Goal: Transaction & Acquisition: Book appointment/travel/reservation

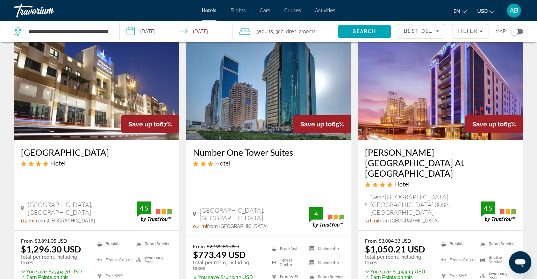
scroll to position [332, 0]
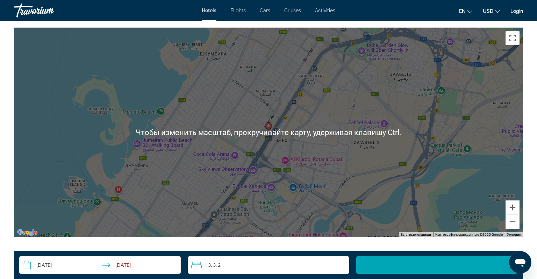
scroll to position [701, 0]
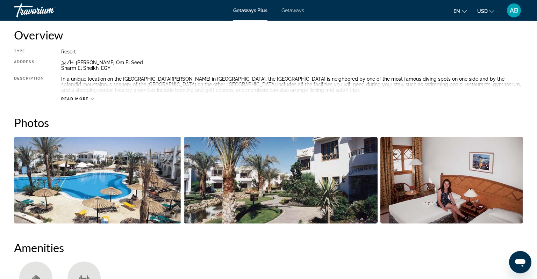
scroll to position [239, 0]
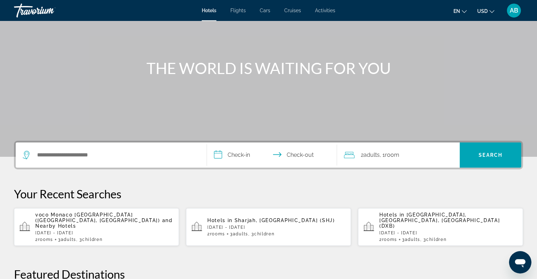
scroll to position [74, 0]
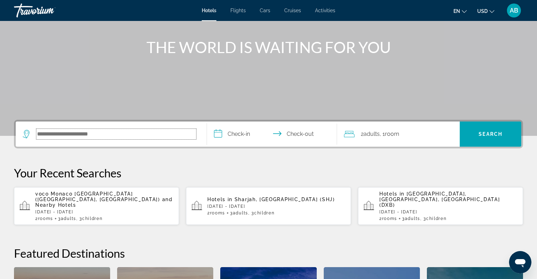
click at [148, 138] on input "Search hotel destination" at bounding box center [116, 134] width 160 height 10
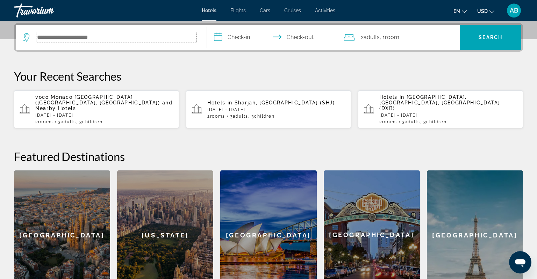
scroll to position [171, 0]
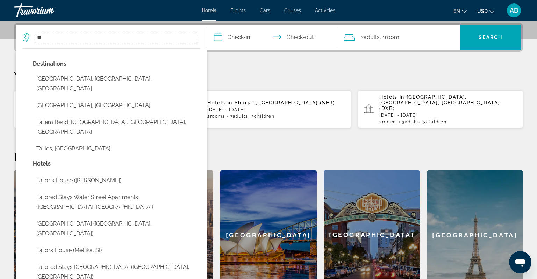
type input "*"
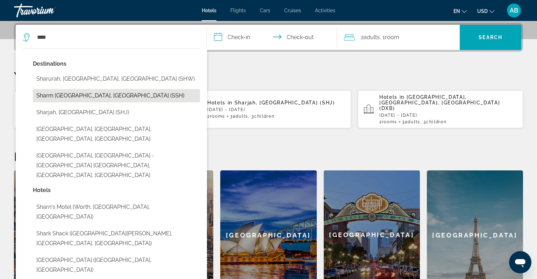
click at [61, 99] on button "Sharm [GEOGRAPHIC_DATA], [GEOGRAPHIC_DATA] (SSH)" at bounding box center [116, 95] width 167 height 13
type input "**********"
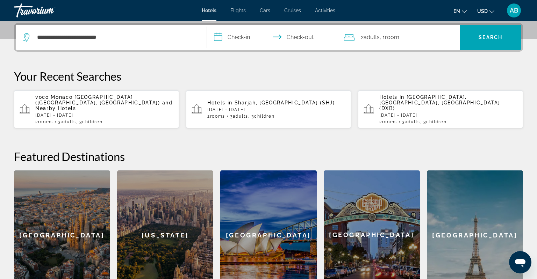
click at [235, 40] on input "**********" at bounding box center [273, 38] width 133 height 27
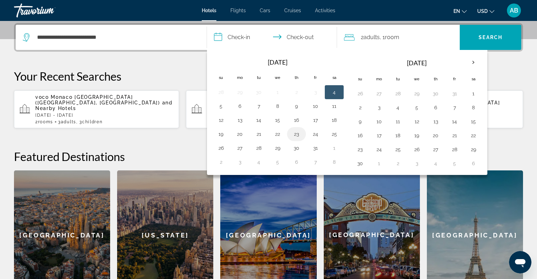
click at [294, 135] on button "23" at bounding box center [296, 134] width 11 height 10
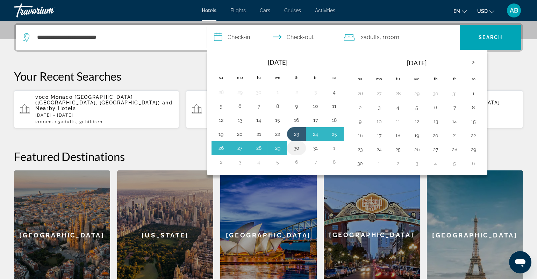
click at [293, 149] on button "30" at bounding box center [296, 148] width 11 height 10
type input "**********"
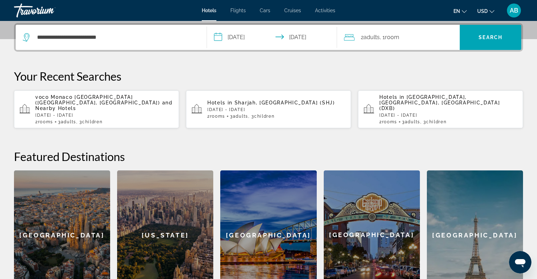
click at [378, 42] on span "2 Adult Adults" at bounding box center [370, 38] width 19 height 10
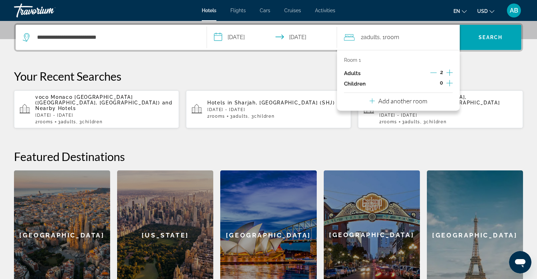
click at [355, 60] on p "Room 1" at bounding box center [352, 60] width 17 height 6
click at [373, 103] on icon "Travelers: 2 adults, 0 children" at bounding box center [372, 101] width 5 height 8
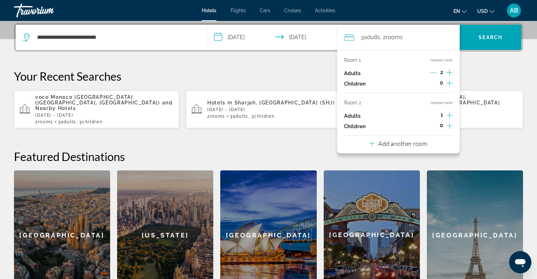
click at [447, 83] on icon "Increment children" at bounding box center [449, 83] width 6 height 8
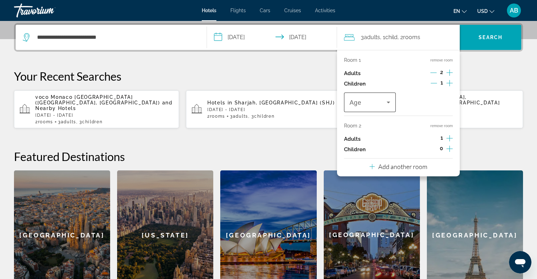
click at [385, 101] on icon "Travelers: 3 adults, 1 child" at bounding box center [388, 102] width 8 height 8
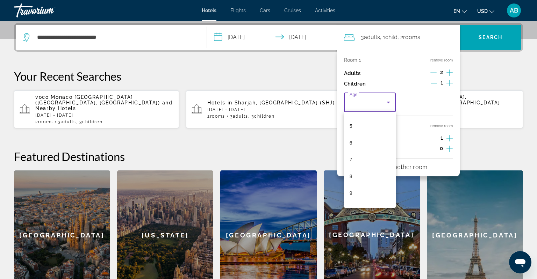
scroll to position [91, 0]
click at [353, 152] on mat-option "7" at bounding box center [370, 150] width 52 height 17
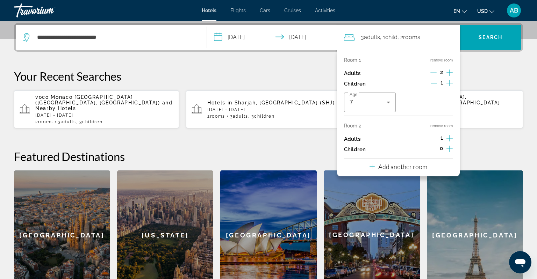
click at [451, 148] on icon "Increment children" at bounding box center [449, 149] width 6 height 8
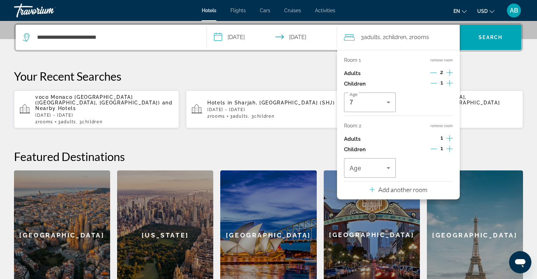
click at [448, 149] on icon "Increment children" at bounding box center [449, 149] width 6 height 8
click at [384, 169] on span "Travelers: 3 adults, 3 children" at bounding box center [368, 168] width 37 height 8
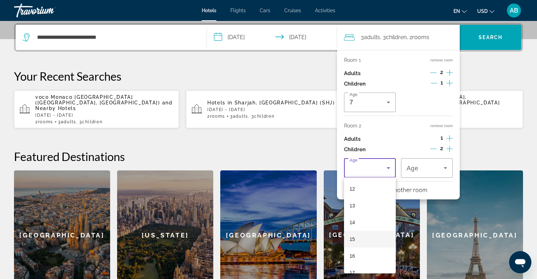
scroll to position [212, 0]
click at [352, 247] on span "16" at bounding box center [353, 246] width 6 height 8
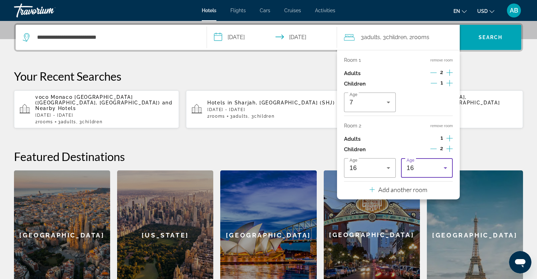
click at [432, 171] on div "16" at bounding box center [425, 168] width 37 height 8
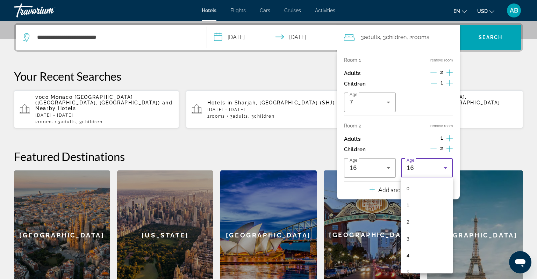
scroll to position [192, 0]
click at [409, 216] on span "13" at bounding box center [410, 215] width 6 height 8
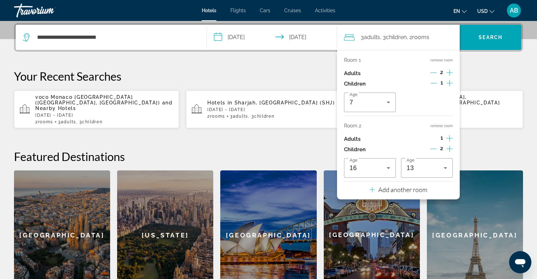
click at [472, 153] on h2 "Featured Destinations" at bounding box center [268, 157] width 509 height 14
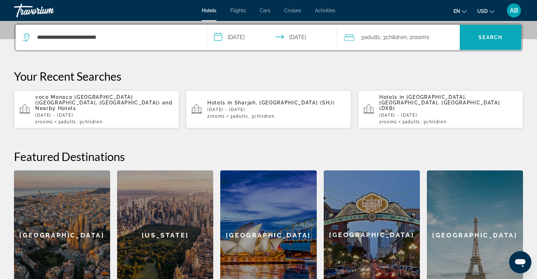
click at [480, 38] on span "Search" at bounding box center [491, 38] width 24 height 6
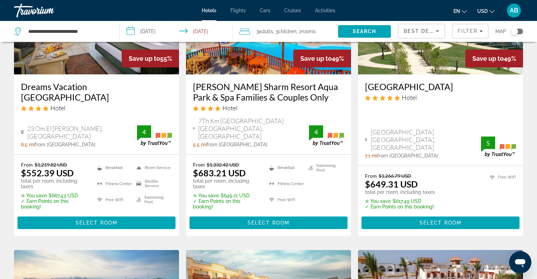
scroll to position [110, 0]
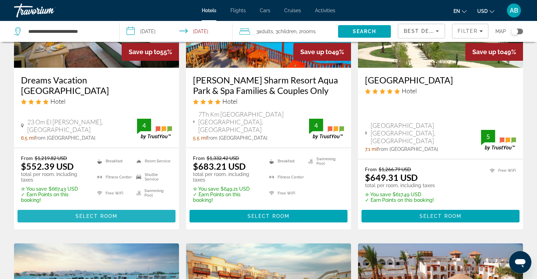
click at [105, 214] on span "Select Room" at bounding box center [97, 217] width 42 height 6
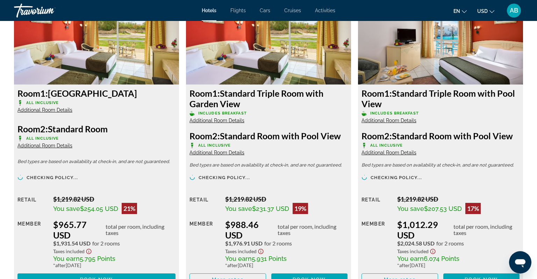
scroll to position [2215, 0]
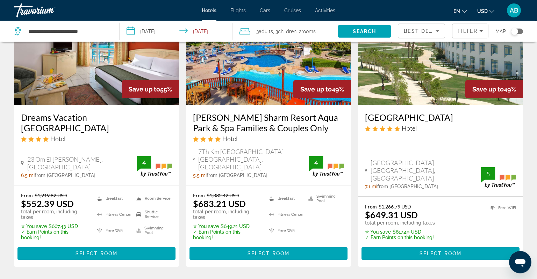
scroll to position [74, 0]
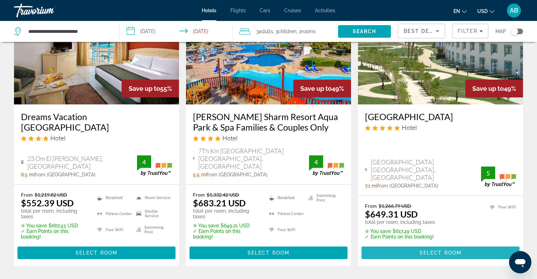
click at [420, 245] on span "Main content" at bounding box center [440, 253] width 158 height 17
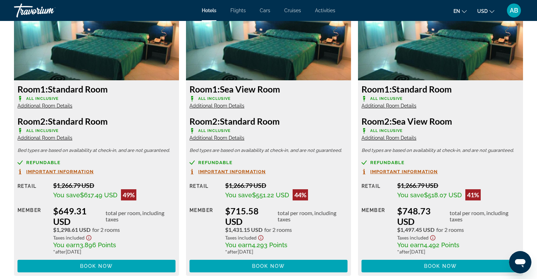
scroll to position [1070, 0]
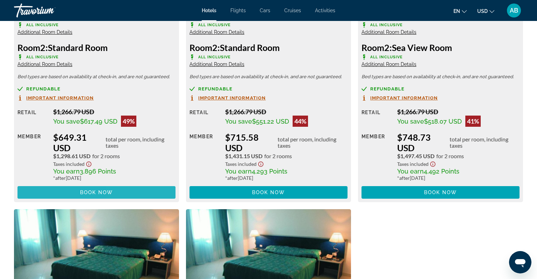
click at [149, 196] on span "Main content" at bounding box center [96, 192] width 158 height 17
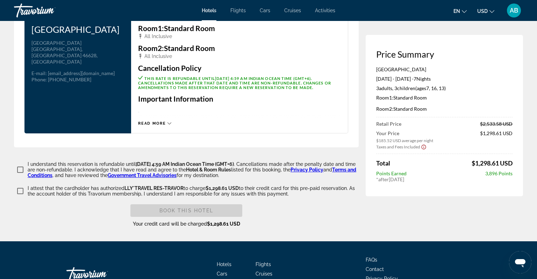
scroll to position [965, 0]
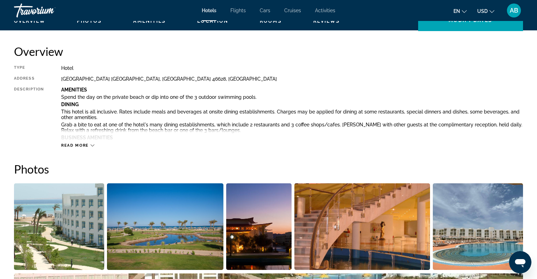
scroll to position [37, 0]
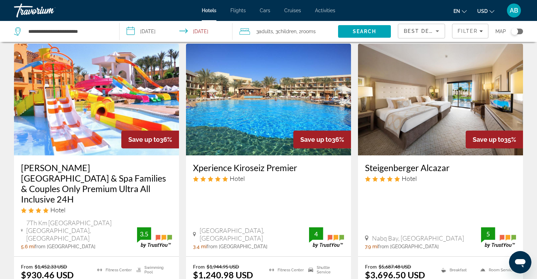
scroll to position [886, 0]
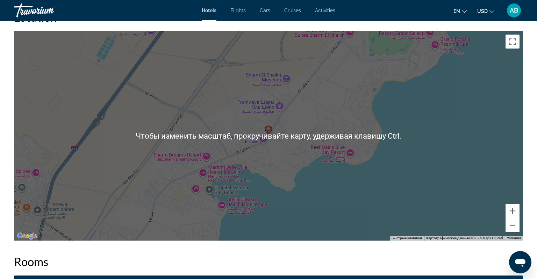
scroll to position [738, 0]
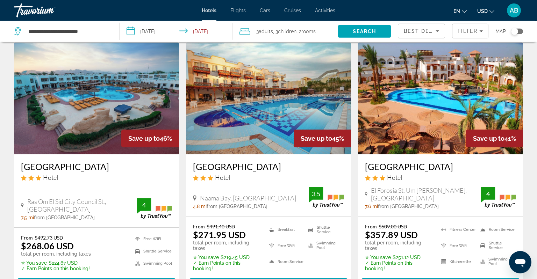
scroll to position [369, 0]
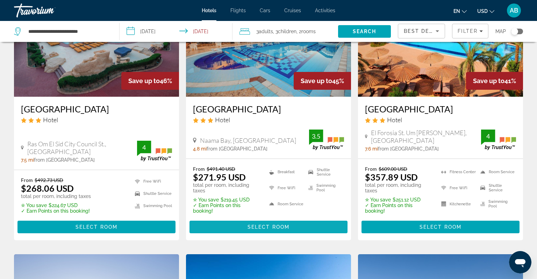
click at [247, 219] on span "Main content" at bounding box center [268, 227] width 158 height 17
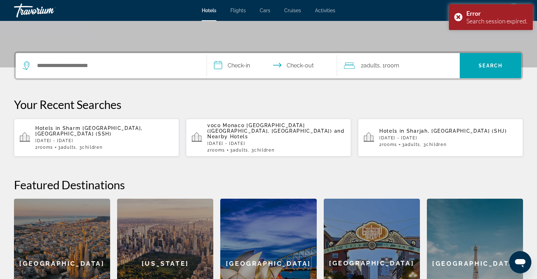
scroll to position [141, 0]
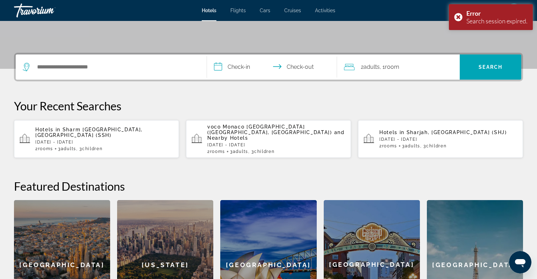
click at [99, 139] on div "Hotels in [GEOGRAPHIC_DATA], [GEOGRAPHIC_DATA] (SSH) [DATE] - [DATE] 2 Room roo…" at bounding box center [104, 139] width 138 height 24
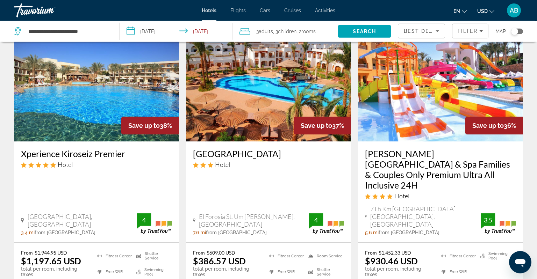
scroll to position [886, 0]
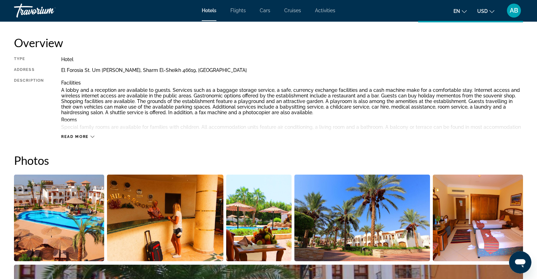
scroll to position [332, 0]
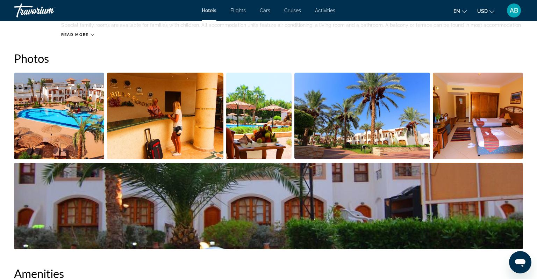
click at [97, 144] on img "Open full-screen image slider" at bounding box center [59, 116] width 90 height 87
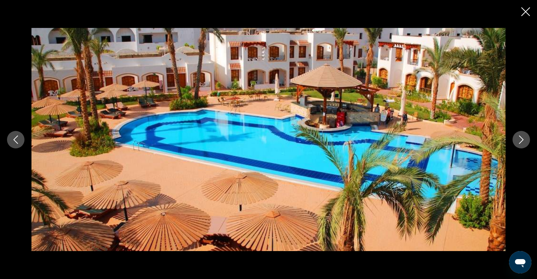
drag, startPoint x: 525, startPoint y: 142, endPoint x: 520, endPoint y: 143, distance: 6.0
click at [525, 142] on button "Next image" at bounding box center [521, 139] width 17 height 17
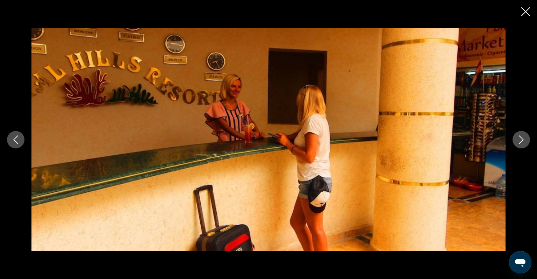
click at [521, 140] on icon "Next image" at bounding box center [521, 140] width 8 height 8
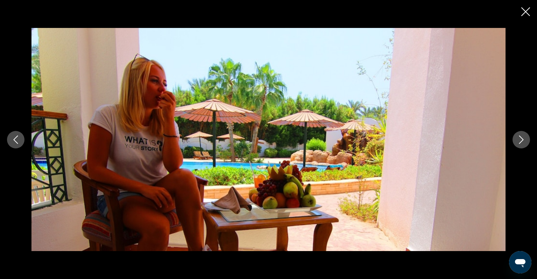
click at [521, 139] on icon "Next image" at bounding box center [521, 140] width 8 height 8
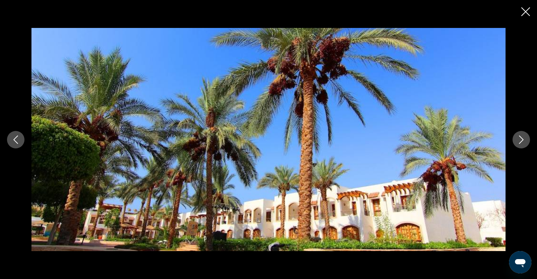
click at [521, 139] on icon "Next image" at bounding box center [521, 140] width 8 height 8
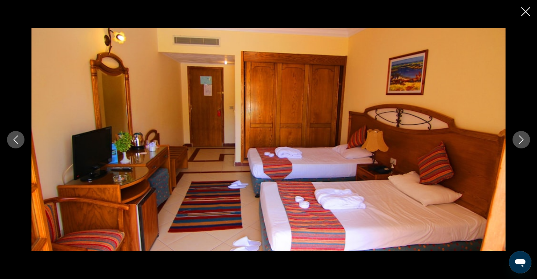
click at [521, 139] on icon "Next image" at bounding box center [521, 140] width 8 height 8
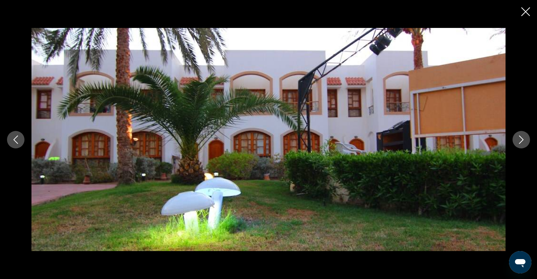
click at [521, 139] on icon "Next image" at bounding box center [521, 140] width 8 height 8
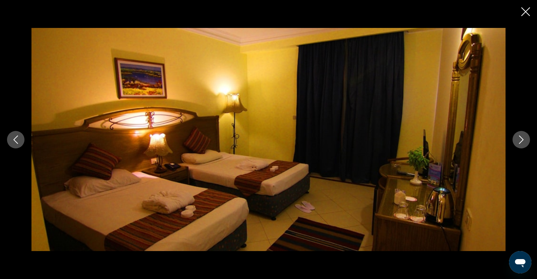
click at [521, 139] on icon "Next image" at bounding box center [521, 140] width 8 height 8
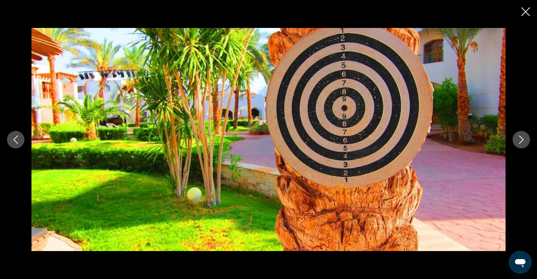
click at [521, 139] on icon "Next image" at bounding box center [521, 140] width 8 height 8
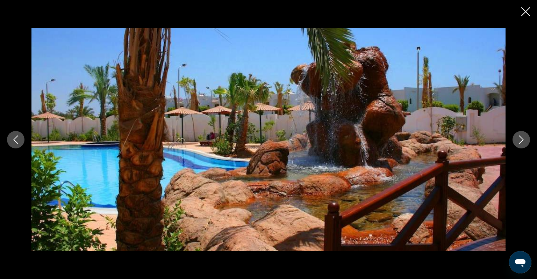
click at [521, 139] on icon "Next image" at bounding box center [521, 140] width 8 height 8
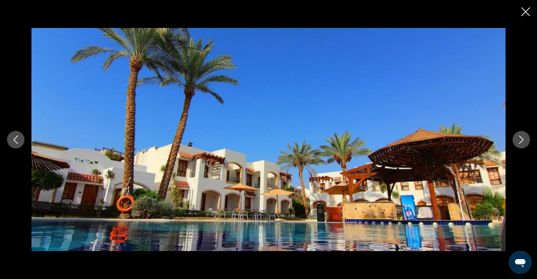
click at [521, 139] on icon "Next image" at bounding box center [521, 140] width 8 height 8
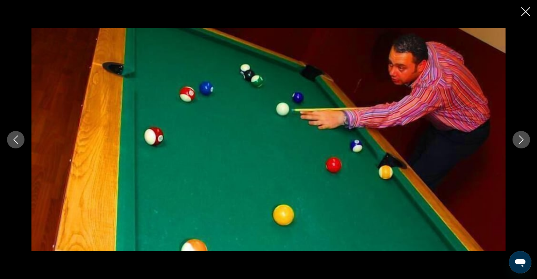
click at [521, 139] on icon "Next image" at bounding box center [521, 140] width 8 height 8
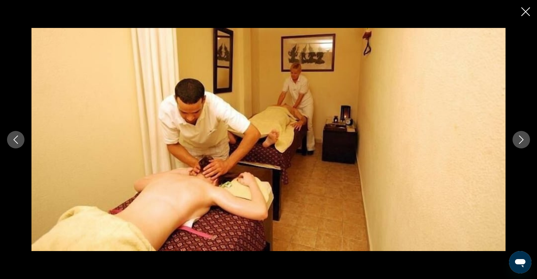
click at [521, 139] on icon "Next image" at bounding box center [521, 140] width 8 height 8
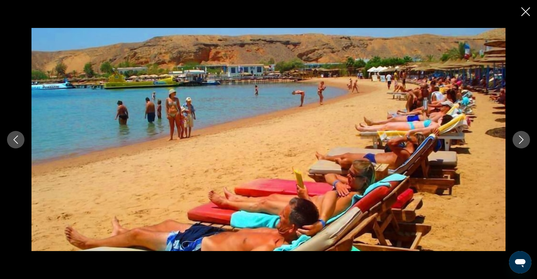
click at [521, 139] on icon "Next image" at bounding box center [521, 140] width 8 height 8
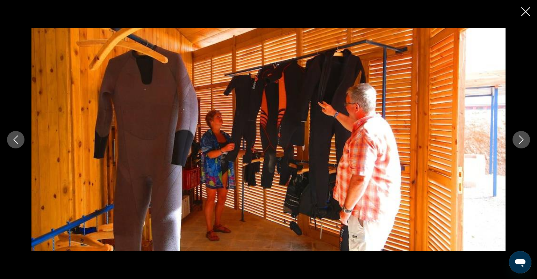
click at [520, 141] on icon "Next image" at bounding box center [521, 140] width 8 height 8
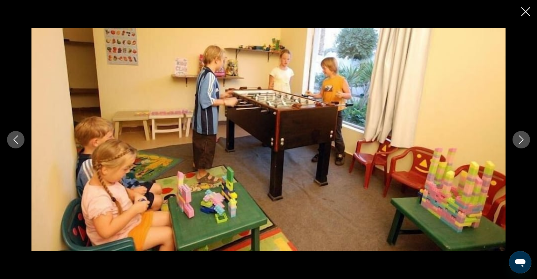
click at [520, 141] on icon "Next image" at bounding box center [521, 140] width 8 height 8
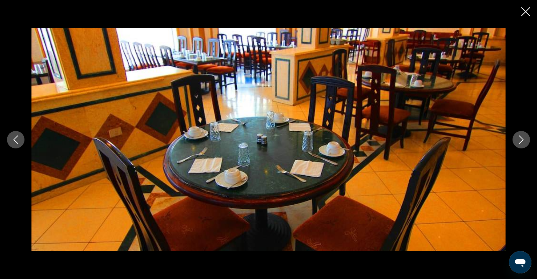
click at [520, 141] on icon "Next image" at bounding box center [521, 140] width 8 height 8
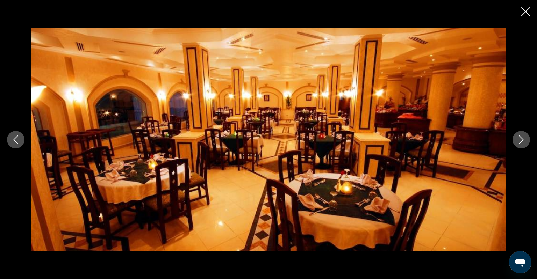
click at [519, 142] on icon "Next image" at bounding box center [521, 140] width 8 height 8
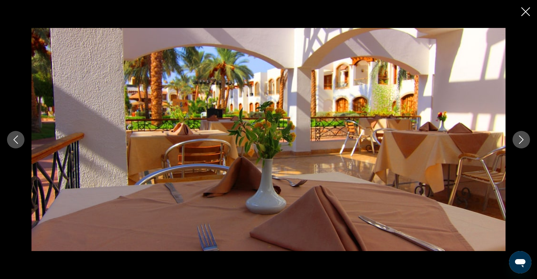
click at [518, 143] on icon "Next image" at bounding box center [521, 140] width 8 height 8
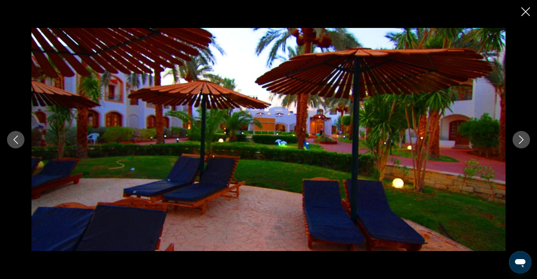
click at [518, 143] on icon "Next image" at bounding box center [521, 140] width 8 height 8
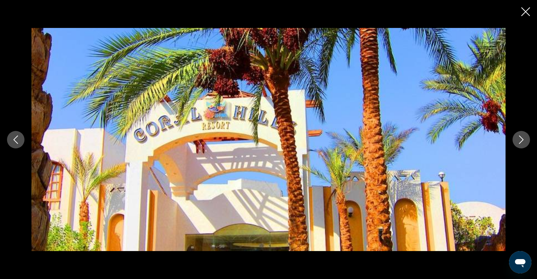
click at [518, 143] on icon "Next image" at bounding box center [521, 140] width 8 height 8
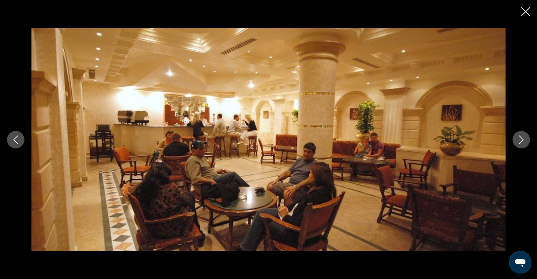
click at [518, 143] on icon "Next image" at bounding box center [521, 140] width 8 height 8
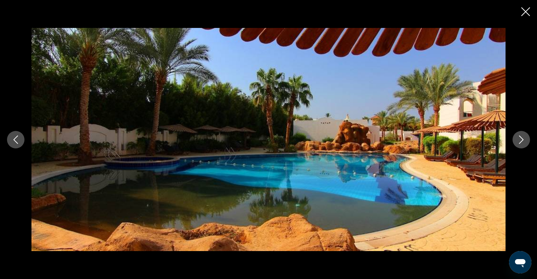
click at [518, 143] on icon "Next image" at bounding box center [521, 140] width 8 height 8
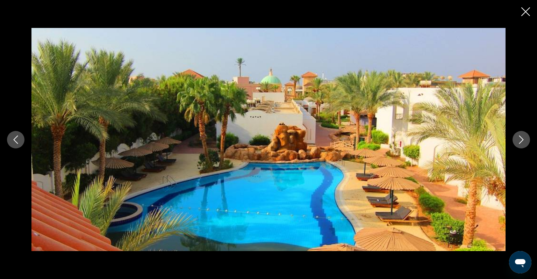
click at [518, 142] on icon "Next image" at bounding box center [521, 140] width 8 height 8
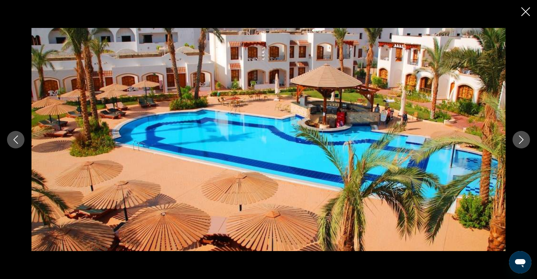
click at [518, 142] on icon "Next image" at bounding box center [521, 140] width 8 height 8
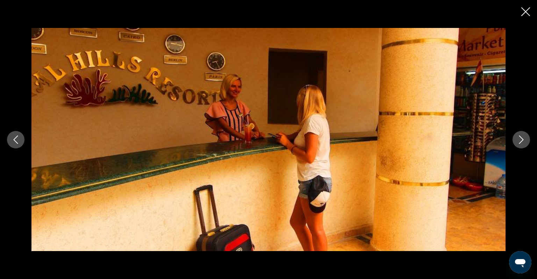
click at [518, 142] on icon "Next image" at bounding box center [521, 140] width 8 height 8
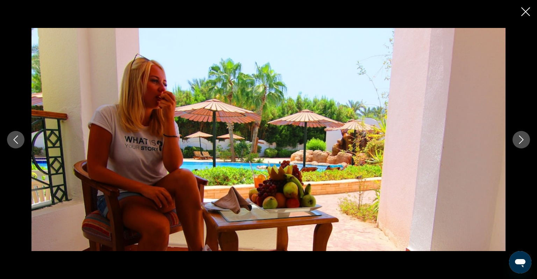
click at [523, 13] on icon "Close slideshow" at bounding box center [525, 11] width 9 height 9
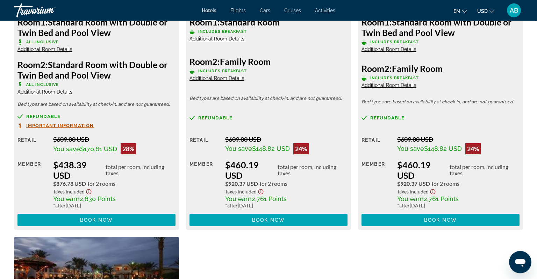
scroll to position [1956, 0]
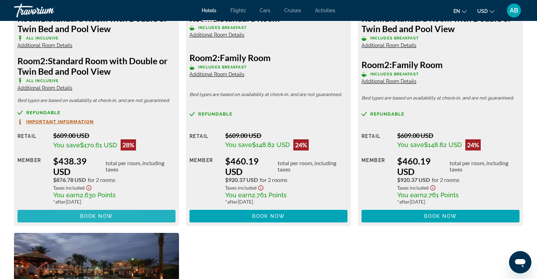
click at [71, 214] on span "Main content" at bounding box center [96, 216] width 158 height 17
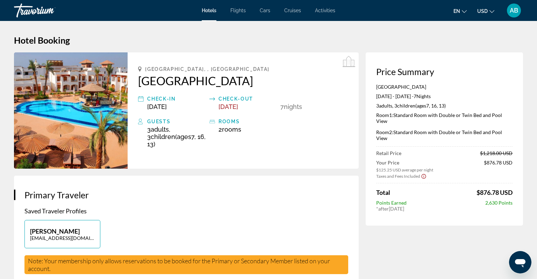
click at [288, 81] on h2 "[GEOGRAPHIC_DATA]" at bounding box center [243, 81] width 210 height 14
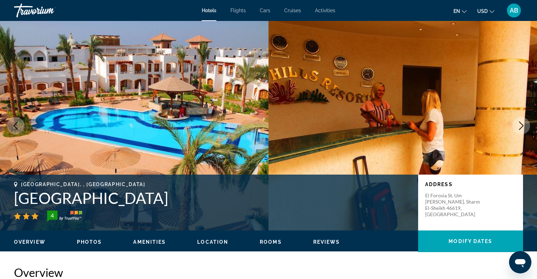
drag, startPoint x: 10, startPoint y: 202, endPoint x: 129, endPoint y: 201, distance: 118.9
click at [129, 201] on div "[GEOGRAPHIC_DATA], , [GEOGRAPHIC_DATA] [GEOGRAPHIC_DATA] 4 Address [GEOGRAPHIC_…" at bounding box center [268, 203] width 537 height 42
copy h1 "[GEOGRAPHIC_DATA]"
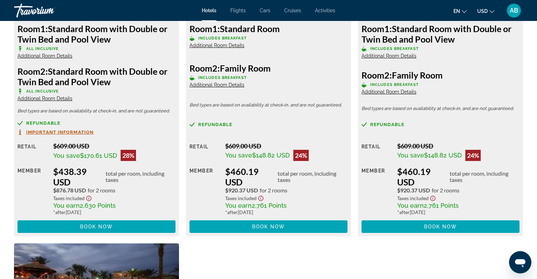
scroll to position [1993, 0]
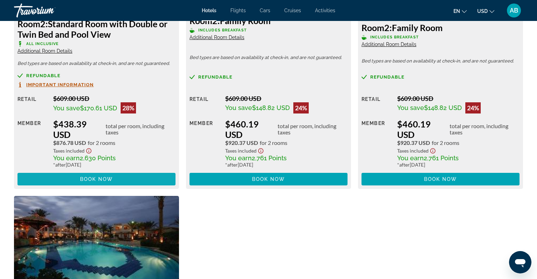
click at [106, 181] on span "Book now" at bounding box center [96, 180] width 33 height 6
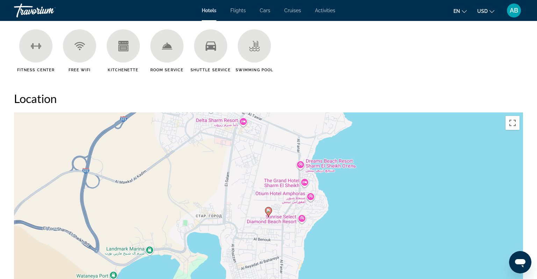
scroll to position [775, 0]
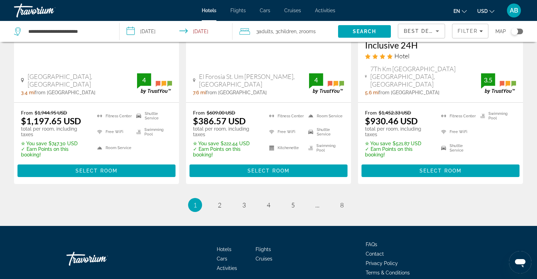
scroll to position [1009, 0]
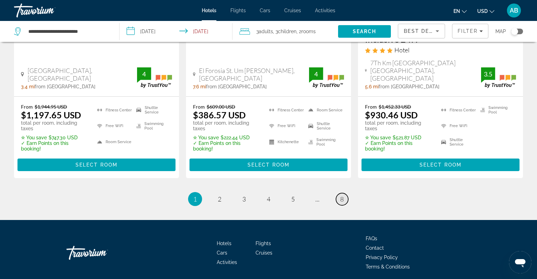
click at [342, 195] on span "8" at bounding box center [341, 199] width 3 height 8
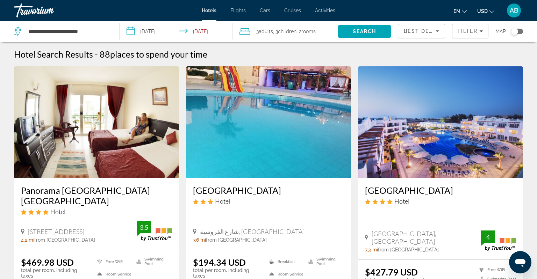
scroll to position [37, 0]
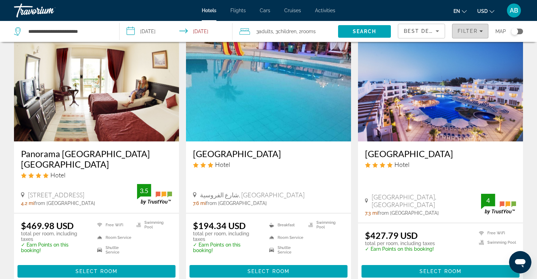
click at [474, 31] on span "Filter" at bounding box center [468, 31] width 20 height 6
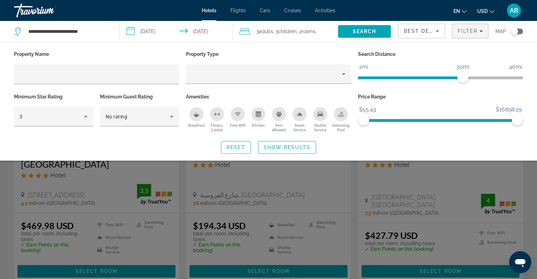
click at [422, 36] on div "Best Deals" at bounding box center [421, 34] width 35 height 20
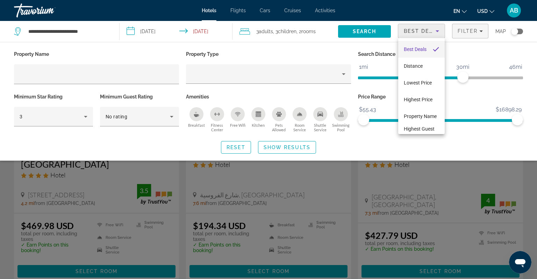
click at [422, 36] on div at bounding box center [268, 139] width 537 height 279
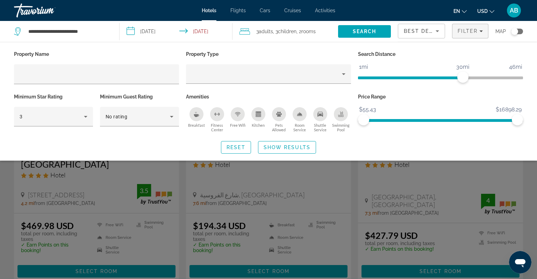
click at [368, 183] on div "Search widget" at bounding box center [268, 192] width 537 height 174
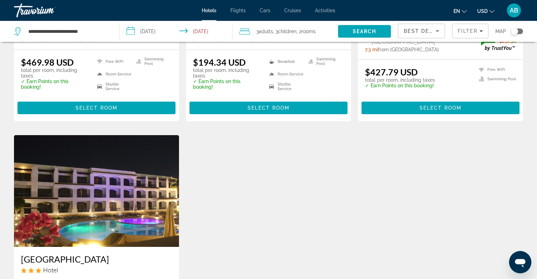
scroll to position [185, 0]
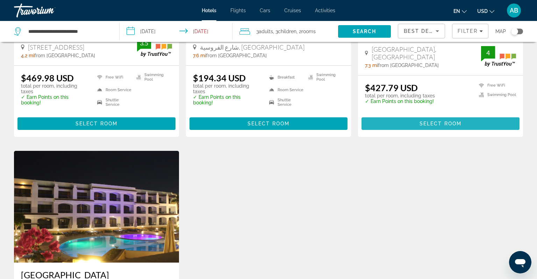
click at [428, 127] on span "Select Room" at bounding box center [441, 124] width 42 height 6
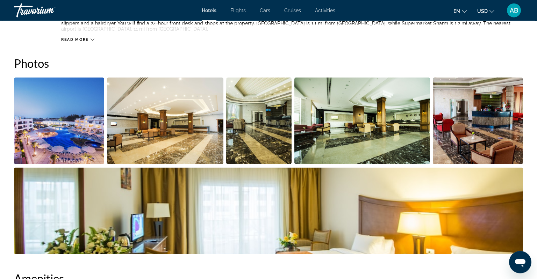
scroll to position [332, 0]
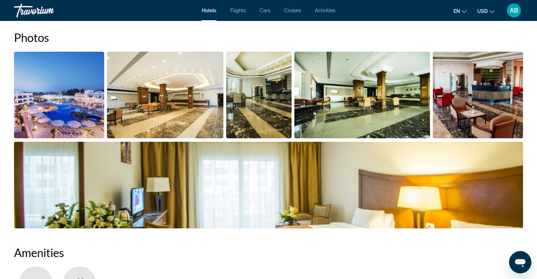
click at [51, 101] on img "Open full-screen image slider" at bounding box center [59, 95] width 90 height 87
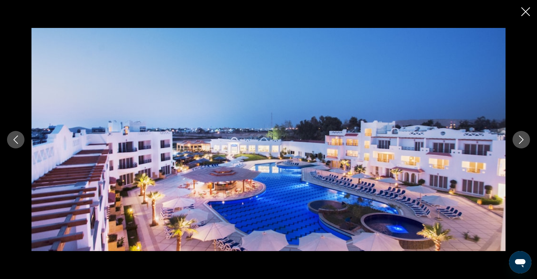
click at [527, 144] on button "Next image" at bounding box center [521, 139] width 17 height 17
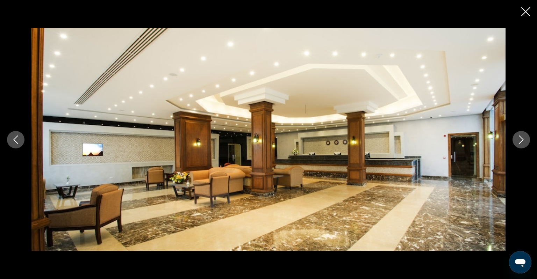
click at [527, 144] on button "Next image" at bounding box center [521, 139] width 17 height 17
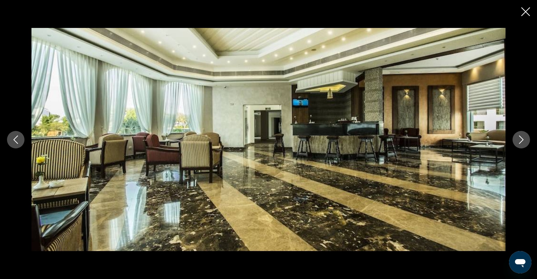
click at [527, 144] on button "Next image" at bounding box center [521, 139] width 17 height 17
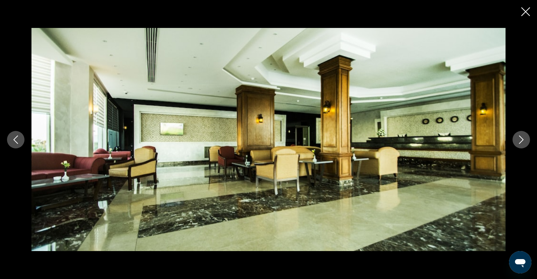
click at [527, 144] on button "Next image" at bounding box center [521, 139] width 17 height 17
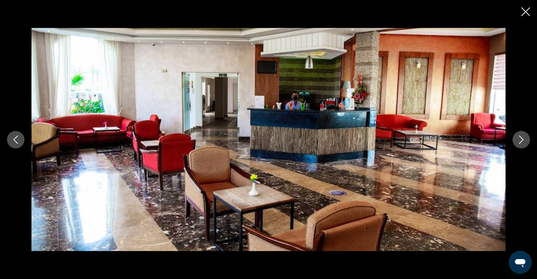
click at [527, 144] on button "Next image" at bounding box center [521, 139] width 17 height 17
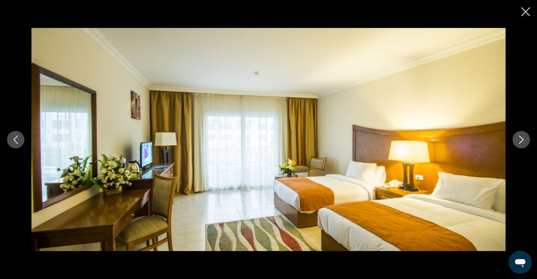
click at [527, 144] on button "Next image" at bounding box center [521, 139] width 17 height 17
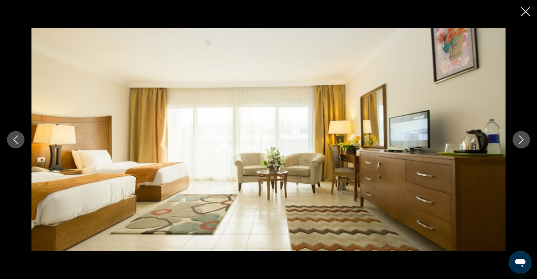
click at [527, 144] on button "Next image" at bounding box center [521, 139] width 17 height 17
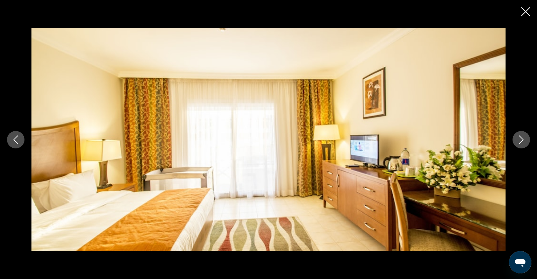
click at [527, 144] on button "Next image" at bounding box center [521, 139] width 17 height 17
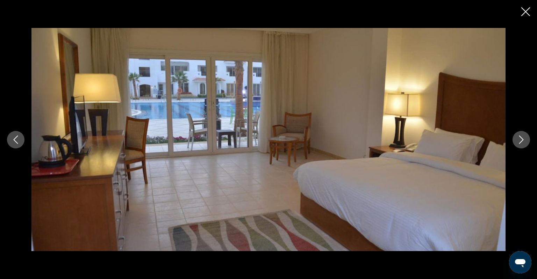
click at [527, 144] on button "Next image" at bounding box center [521, 139] width 17 height 17
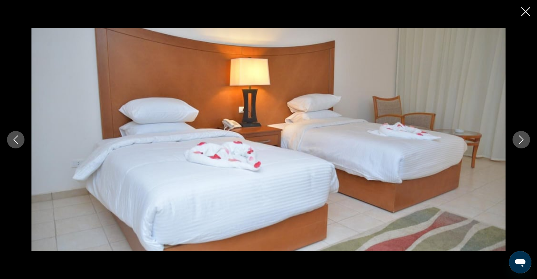
click at [527, 144] on button "Next image" at bounding box center [521, 139] width 17 height 17
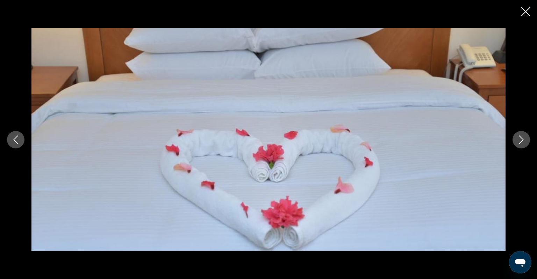
click at [527, 144] on button "Next image" at bounding box center [521, 139] width 17 height 17
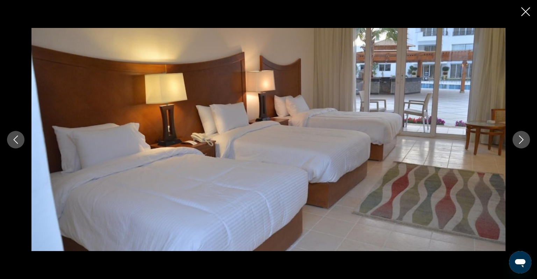
click at [527, 144] on button "Next image" at bounding box center [521, 139] width 17 height 17
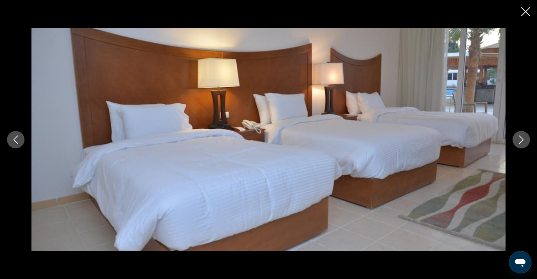
click at [527, 144] on button "Next image" at bounding box center [521, 139] width 17 height 17
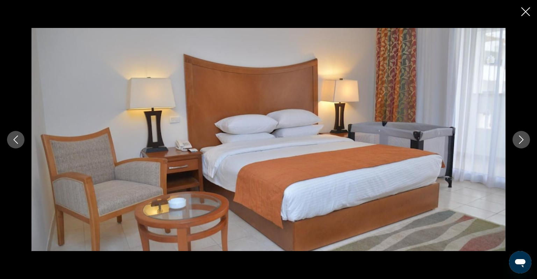
click at [527, 144] on button "Next image" at bounding box center [521, 139] width 17 height 17
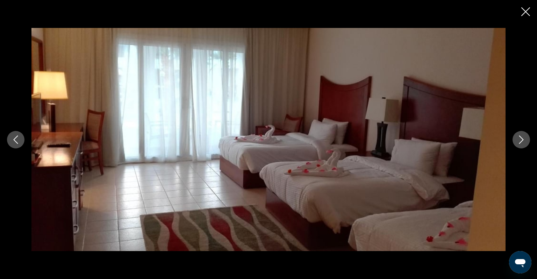
click at [527, 144] on button "Next image" at bounding box center [521, 139] width 17 height 17
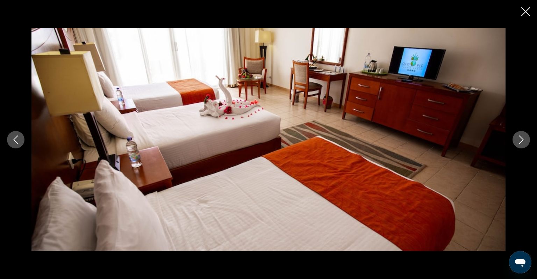
click at [527, 144] on button "Next image" at bounding box center [521, 139] width 17 height 17
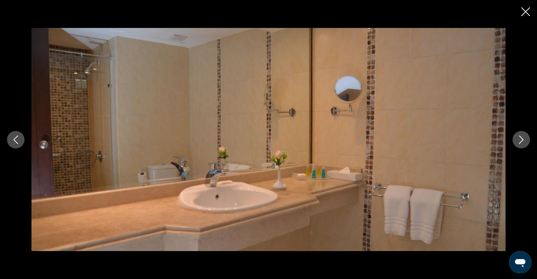
click at [527, 144] on button "Next image" at bounding box center [521, 139] width 17 height 17
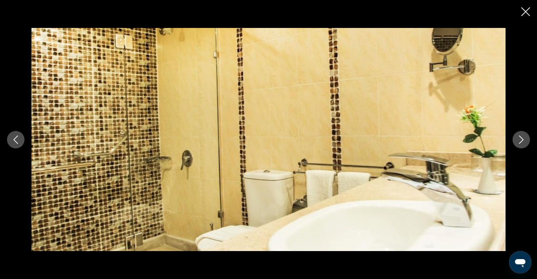
click at [527, 144] on button "Next image" at bounding box center [521, 139] width 17 height 17
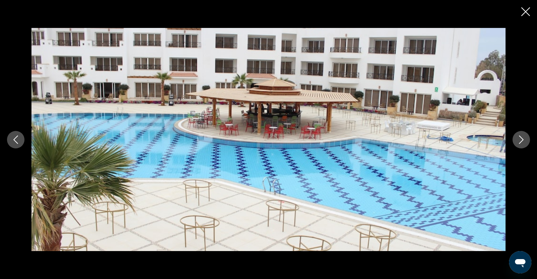
click at [527, 144] on button "Next image" at bounding box center [521, 139] width 17 height 17
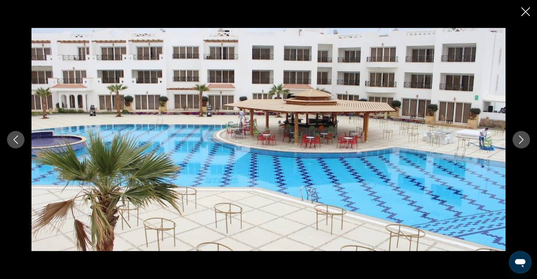
click at [527, 144] on button "Next image" at bounding box center [521, 139] width 17 height 17
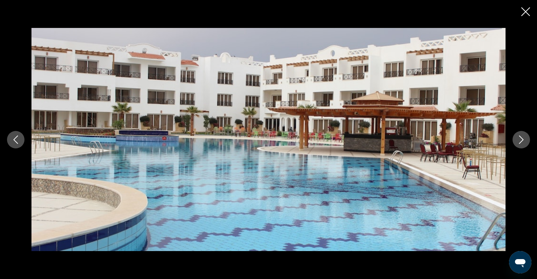
click at [527, 144] on button "Next image" at bounding box center [521, 139] width 17 height 17
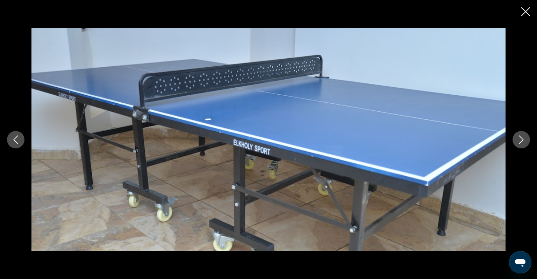
click at [527, 144] on button "Next image" at bounding box center [521, 139] width 17 height 17
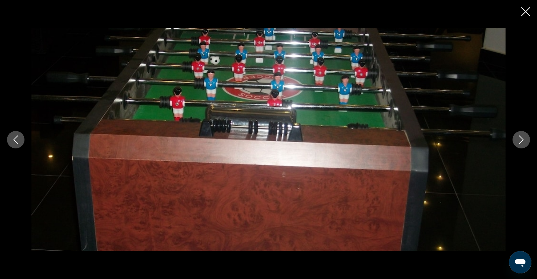
click at [527, 144] on button "Next image" at bounding box center [521, 139] width 17 height 17
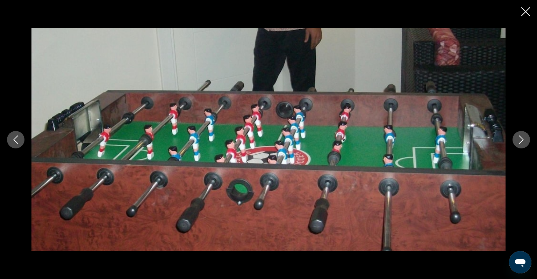
click at [527, 144] on button "Next image" at bounding box center [521, 139] width 17 height 17
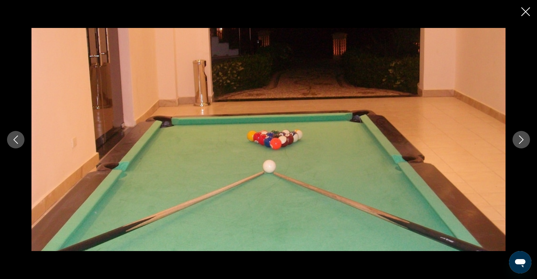
click at [527, 144] on button "Next image" at bounding box center [521, 139] width 17 height 17
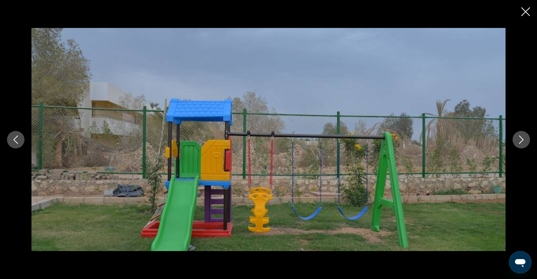
click at [527, 144] on button "Next image" at bounding box center [521, 139] width 17 height 17
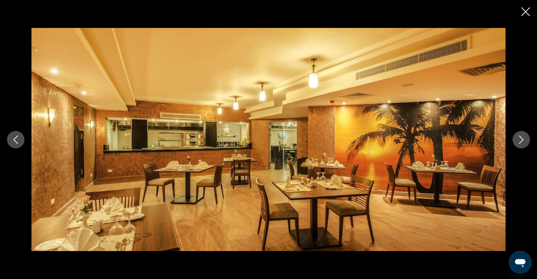
click at [527, 144] on button "Next image" at bounding box center [521, 139] width 17 height 17
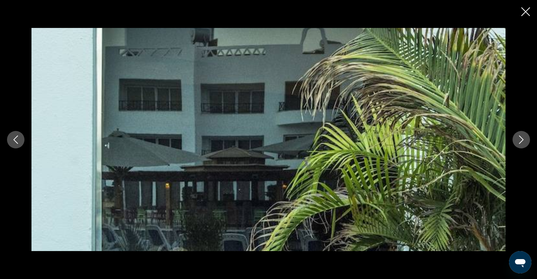
click at [527, 144] on button "Next image" at bounding box center [521, 139] width 17 height 17
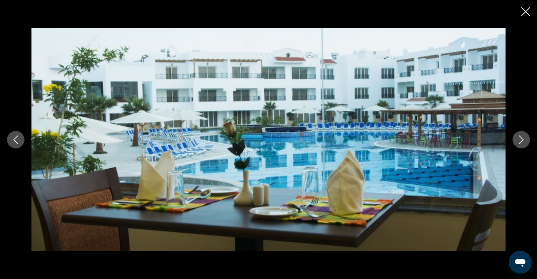
click at [527, 144] on button "Next image" at bounding box center [521, 139] width 17 height 17
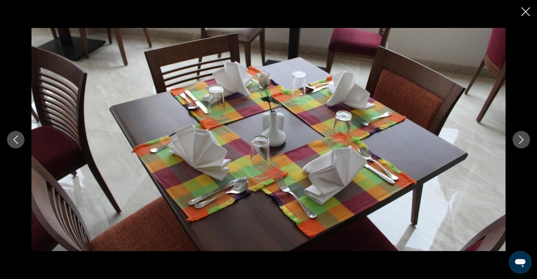
click at [527, 144] on button "Next image" at bounding box center [521, 139] width 17 height 17
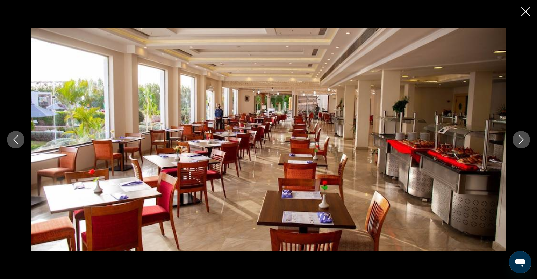
click at [527, 144] on button "Next image" at bounding box center [521, 139] width 17 height 17
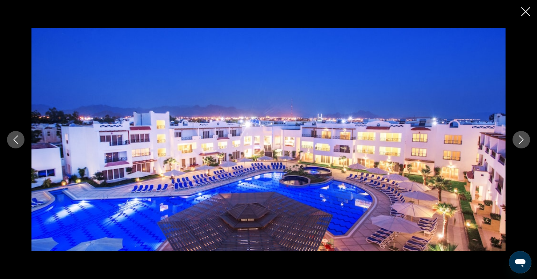
click at [527, 144] on button "Next image" at bounding box center [521, 139] width 17 height 17
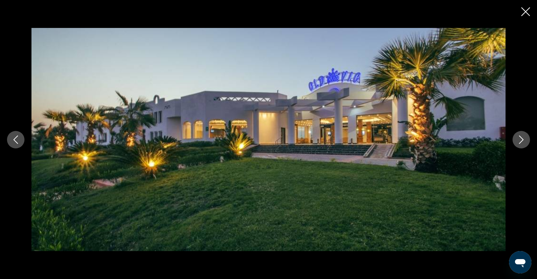
click at [527, 144] on button "Next image" at bounding box center [521, 139] width 17 height 17
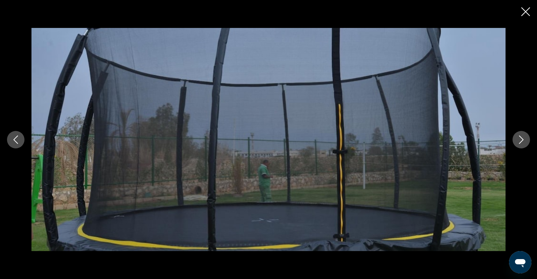
click at [527, 144] on button "Next image" at bounding box center [521, 139] width 17 height 17
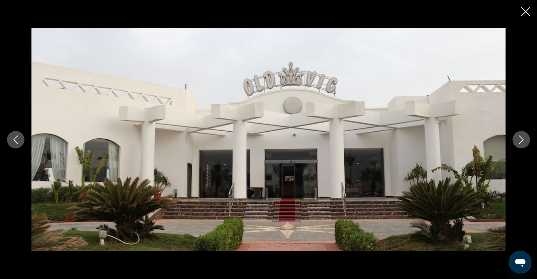
click at [527, 144] on button "Next image" at bounding box center [521, 139] width 17 height 17
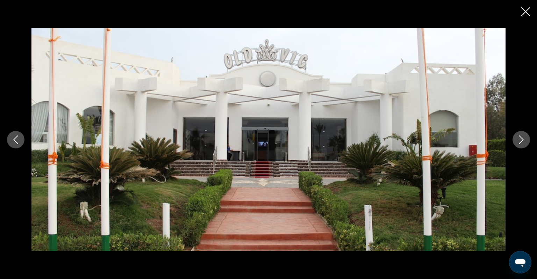
click at [527, 144] on button "Next image" at bounding box center [521, 139] width 17 height 17
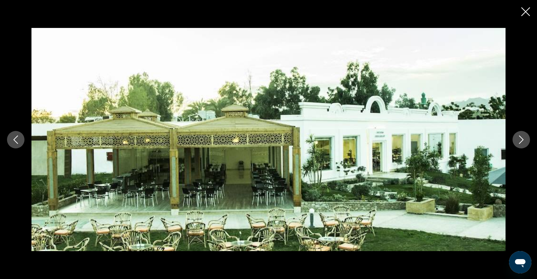
click at [527, 144] on button "Next image" at bounding box center [521, 139] width 17 height 17
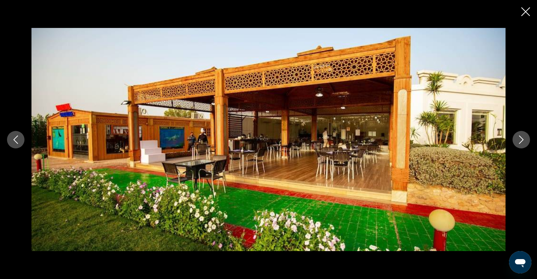
click at [528, 13] on icon "Close slideshow" at bounding box center [525, 11] width 9 height 9
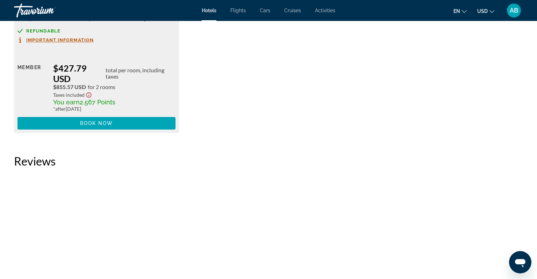
scroll to position [1070, 0]
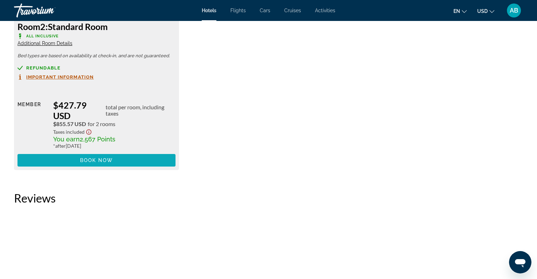
click at [120, 161] on span "Main content" at bounding box center [96, 160] width 158 height 17
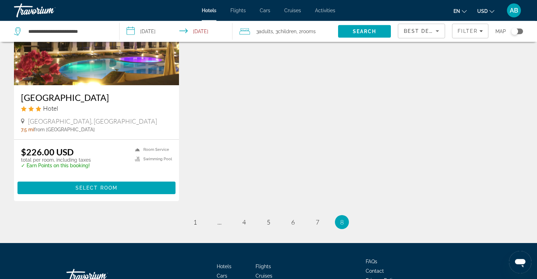
scroll to position [406, 0]
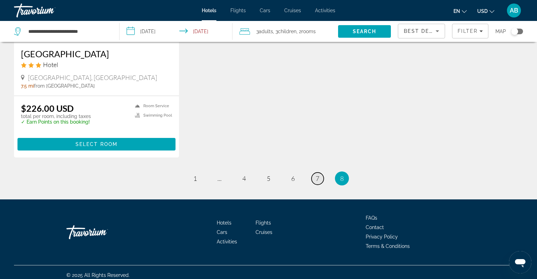
click at [317, 180] on span "7" at bounding box center [317, 179] width 3 height 8
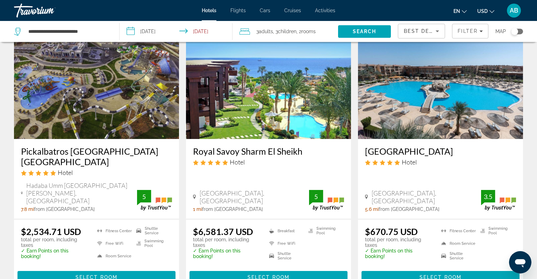
scroll to position [74, 0]
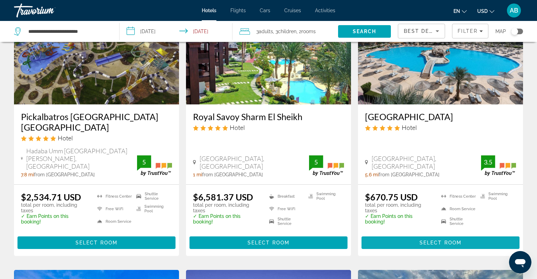
click at [430, 240] on span "Select Room" at bounding box center [441, 243] width 42 height 6
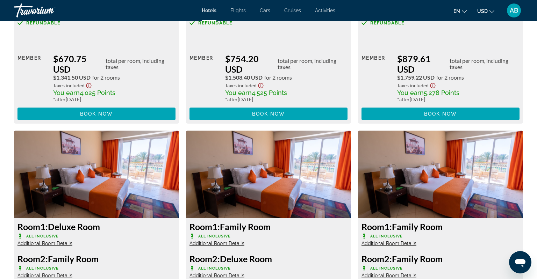
scroll to position [1144, 0]
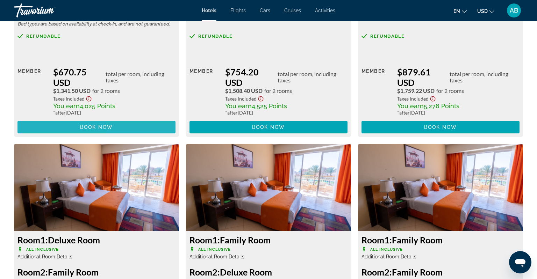
click at [125, 129] on span "Main content" at bounding box center [96, 127] width 158 height 17
